Goal: Manage account settings

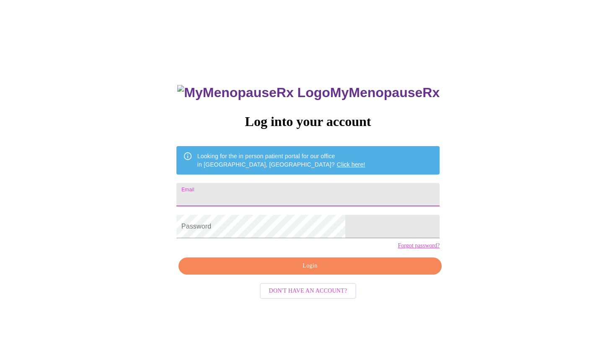
type input "[EMAIL_ADDRESS][DOMAIN_NAME]"
click at [296, 272] on span "Login" at bounding box center [310, 266] width 244 height 10
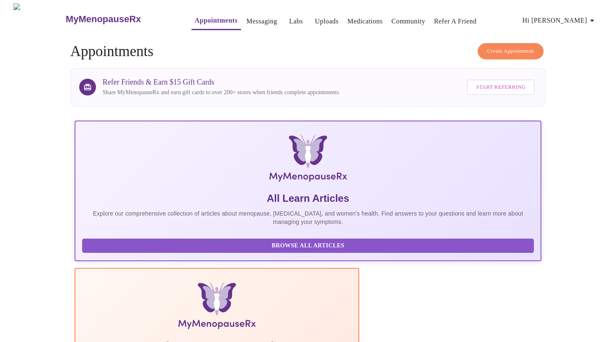
click at [568, 15] on span "Hi [PERSON_NAME]" at bounding box center [560, 21] width 75 height 12
click at [571, 31] on li "Billing" at bounding box center [582, 32] width 39 height 15
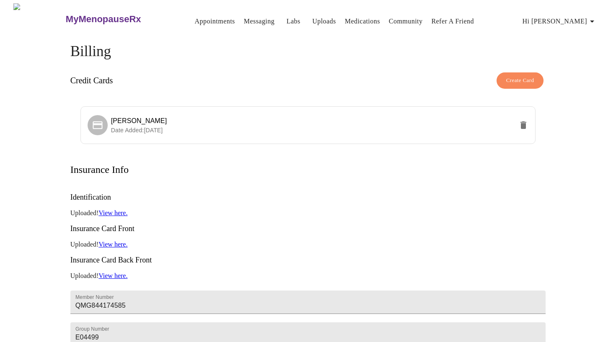
click at [581, 16] on span "Hi [PERSON_NAME]" at bounding box center [560, 22] width 75 height 12
click at [576, 49] on li "Invoices" at bounding box center [582, 48] width 39 height 15
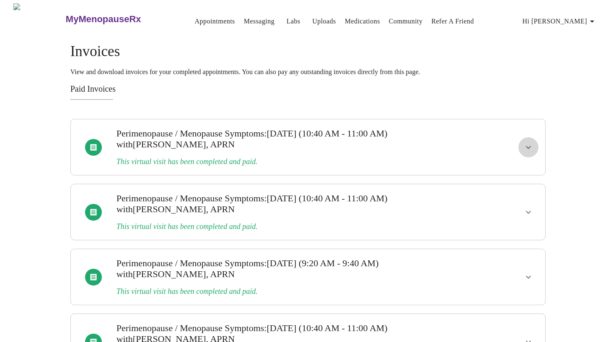
click at [524, 143] on icon "show more" at bounding box center [529, 148] width 10 height 10
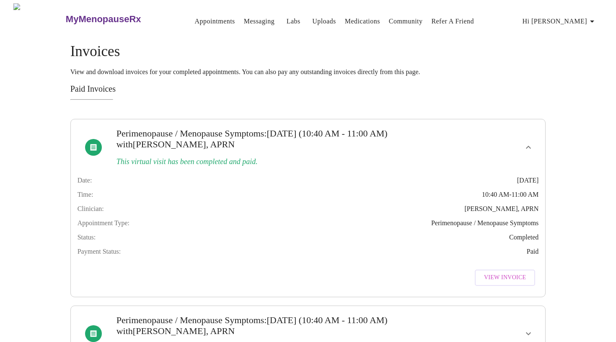
click at [526, 143] on icon "show more" at bounding box center [529, 148] width 10 height 10
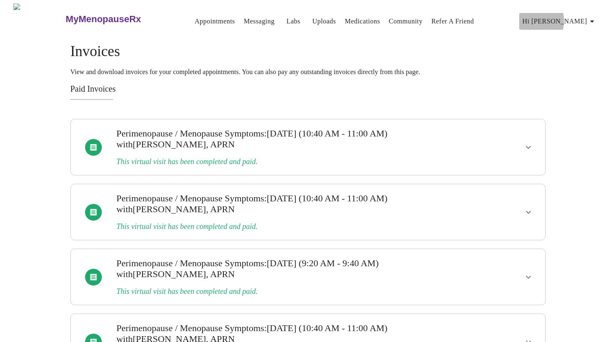
click at [570, 17] on span "Hi [PERSON_NAME]" at bounding box center [560, 22] width 75 height 12
click at [574, 35] on li "Billing" at bounding box center [582, 33] width 39 height 15
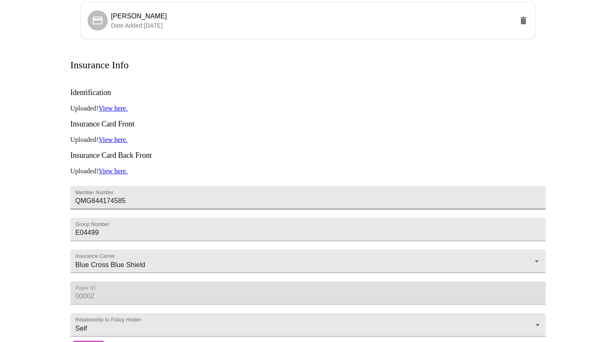
scroll to position [126, 0]
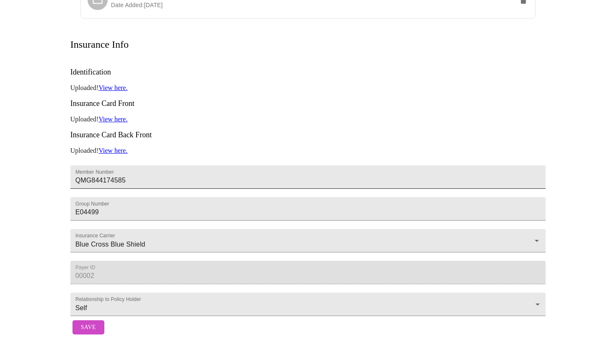
click at [170, 166] on input "QMG844174585" at bounding box center [308, 177] width 476 height 23
type input "Q"
type input "QMG844174585"
click at [84, 323] on span "Save" at bounding box center [88, 328] width 15 height 10
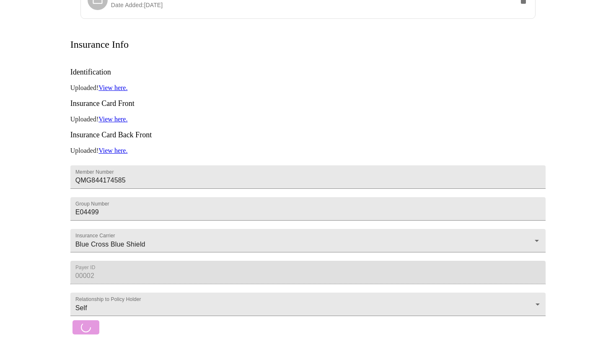
scroll to position [0, 0]
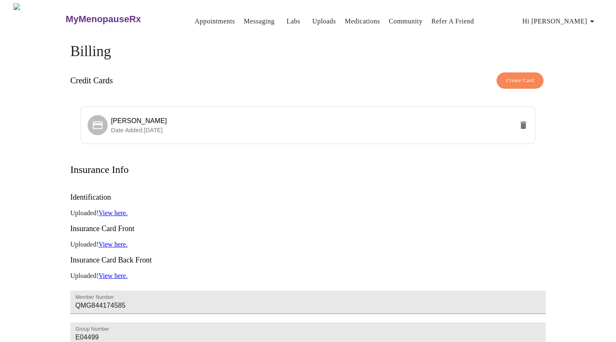
click at [584, 16] on span "Hi [PERSON_NAME]" at bounding box center [560, 22] width 75 height 12
click at [573, 62] on li "Log out" at bounding box center [582, 63] width 39 height 15
